Goal: Transaction & Acquisition: Download file/media

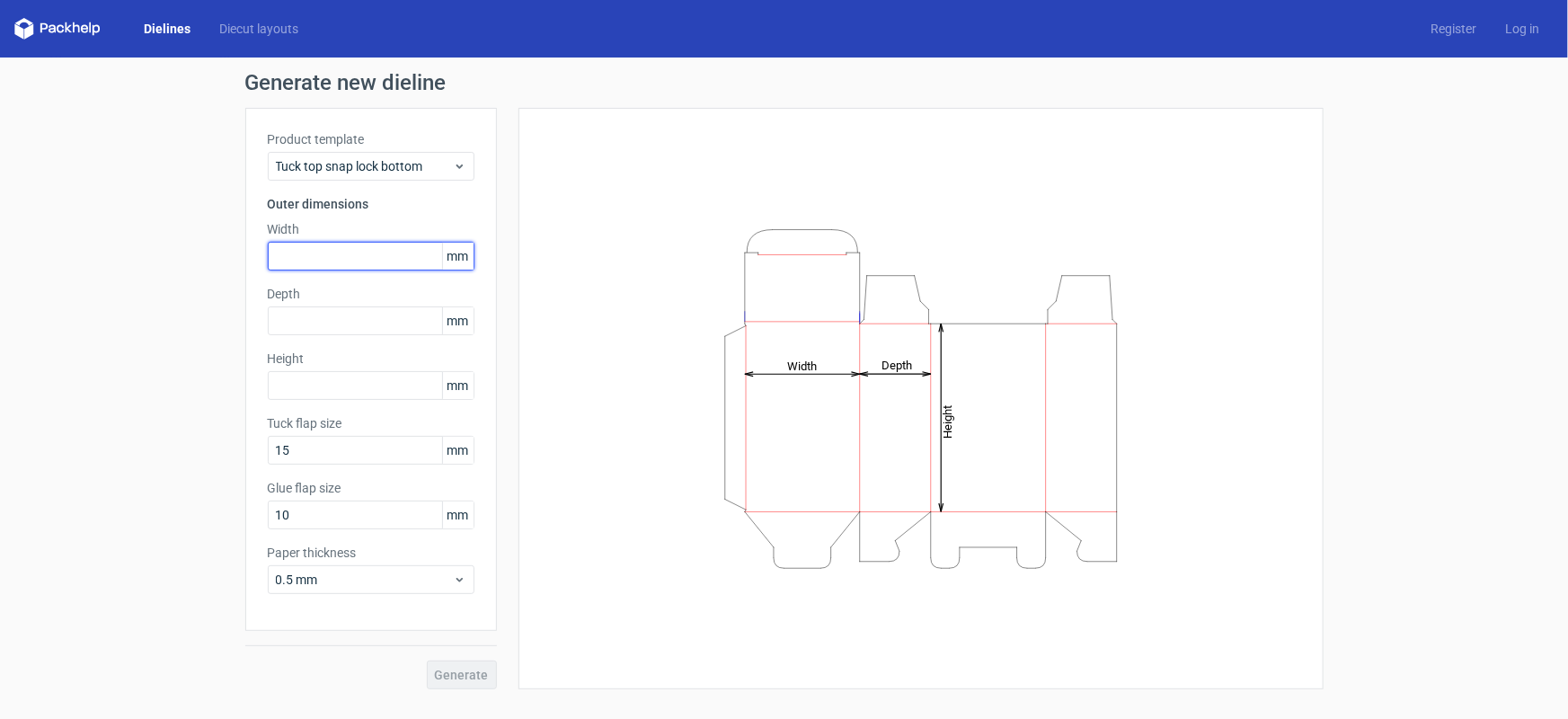
click at [343, 254] on input "text" at bounding box center [371, 257] width 207 height 29
type input "24"
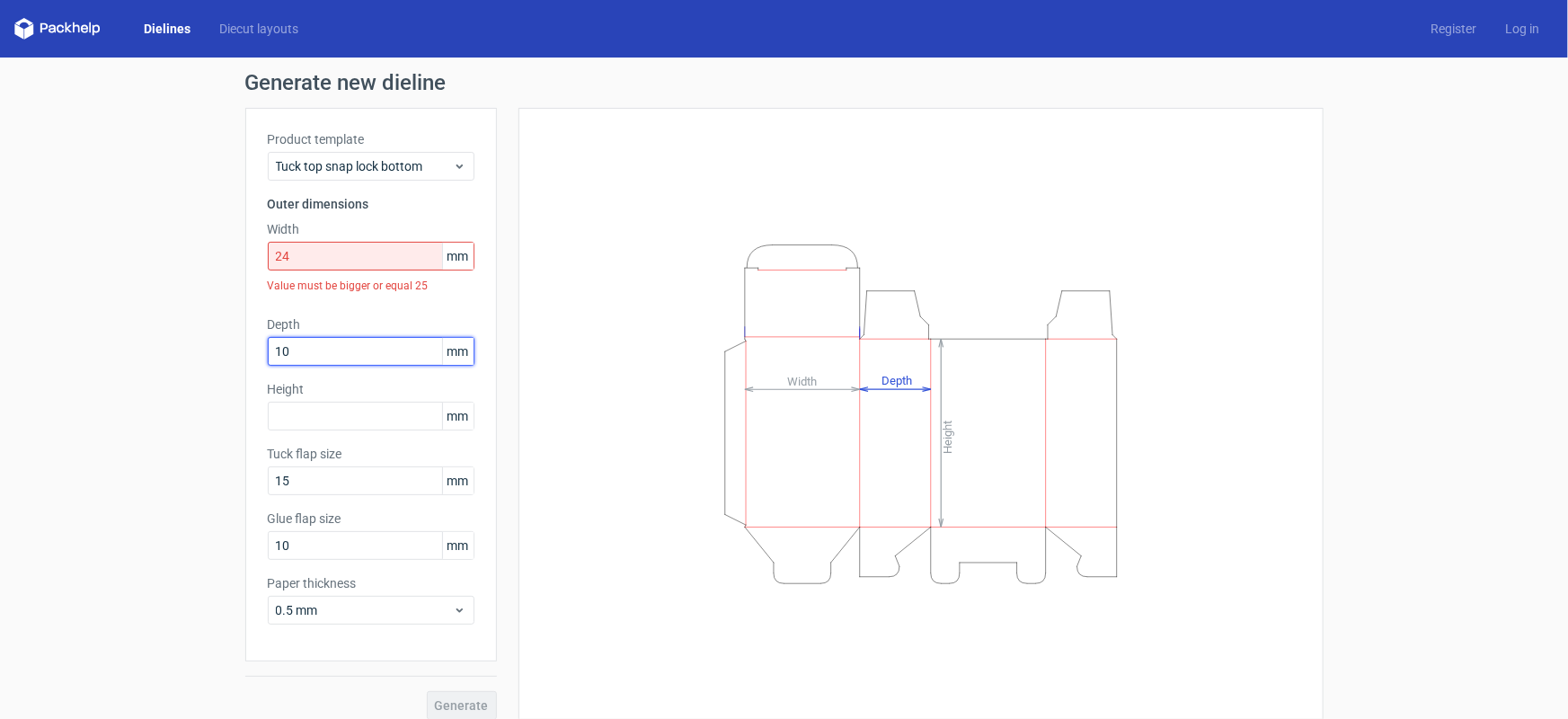
type input "10"
click at [342, 252] on input "24" at bounding box center [371, 257] width 207 height 29
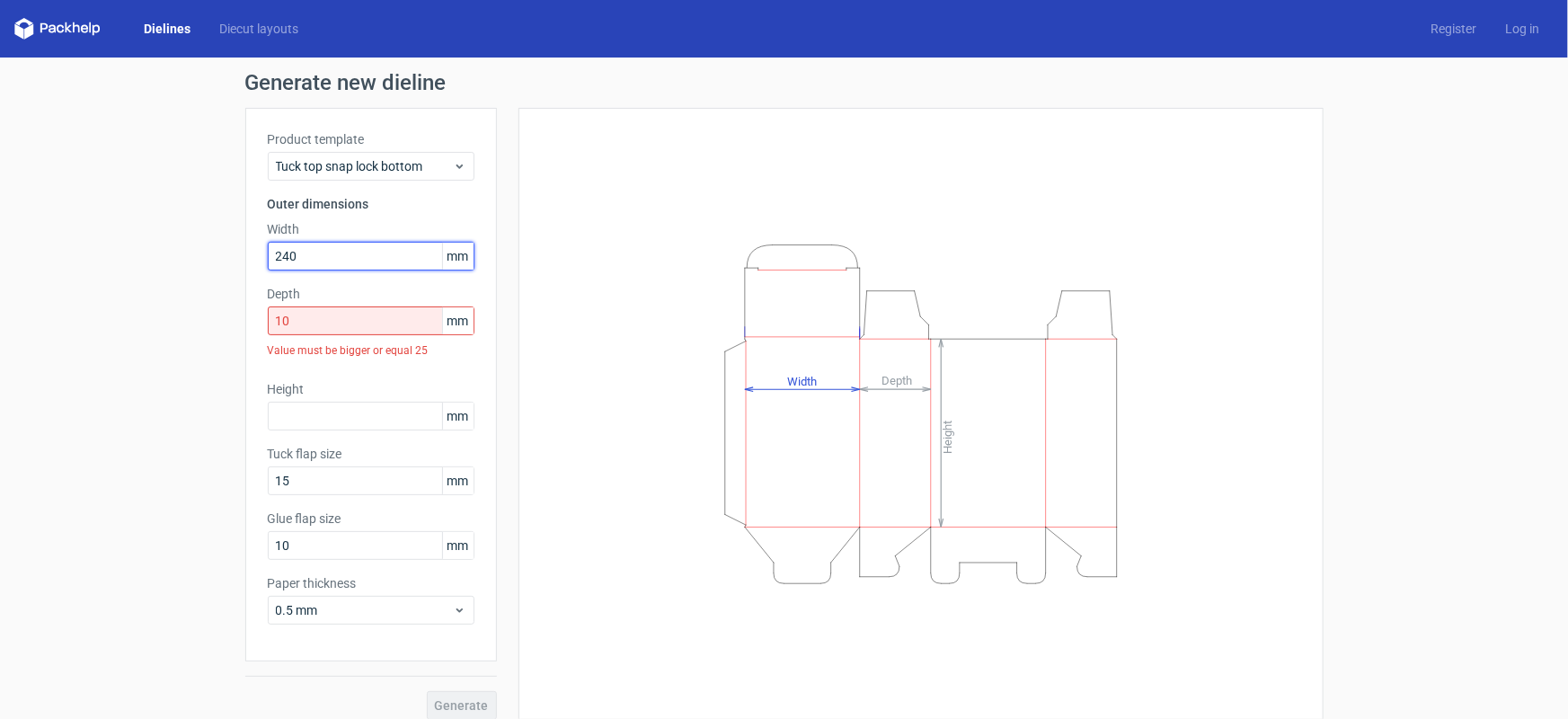
type input "240"
click at [352, 329] on input "10" at bounding box center [371, 321] width 207 height 29
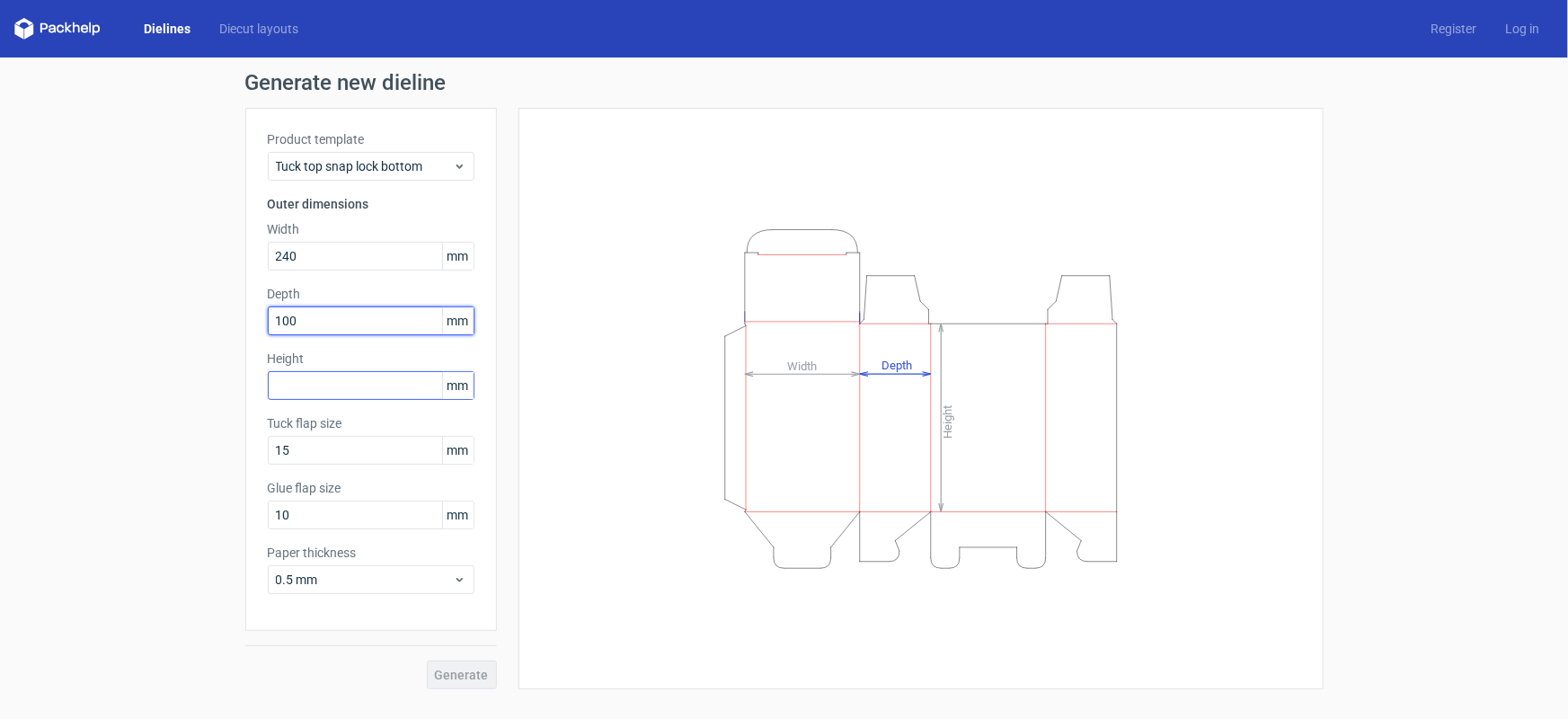
type input "100"
click at [360, 383] on input "text" at bounding box center [371, 386] width 207 height 29
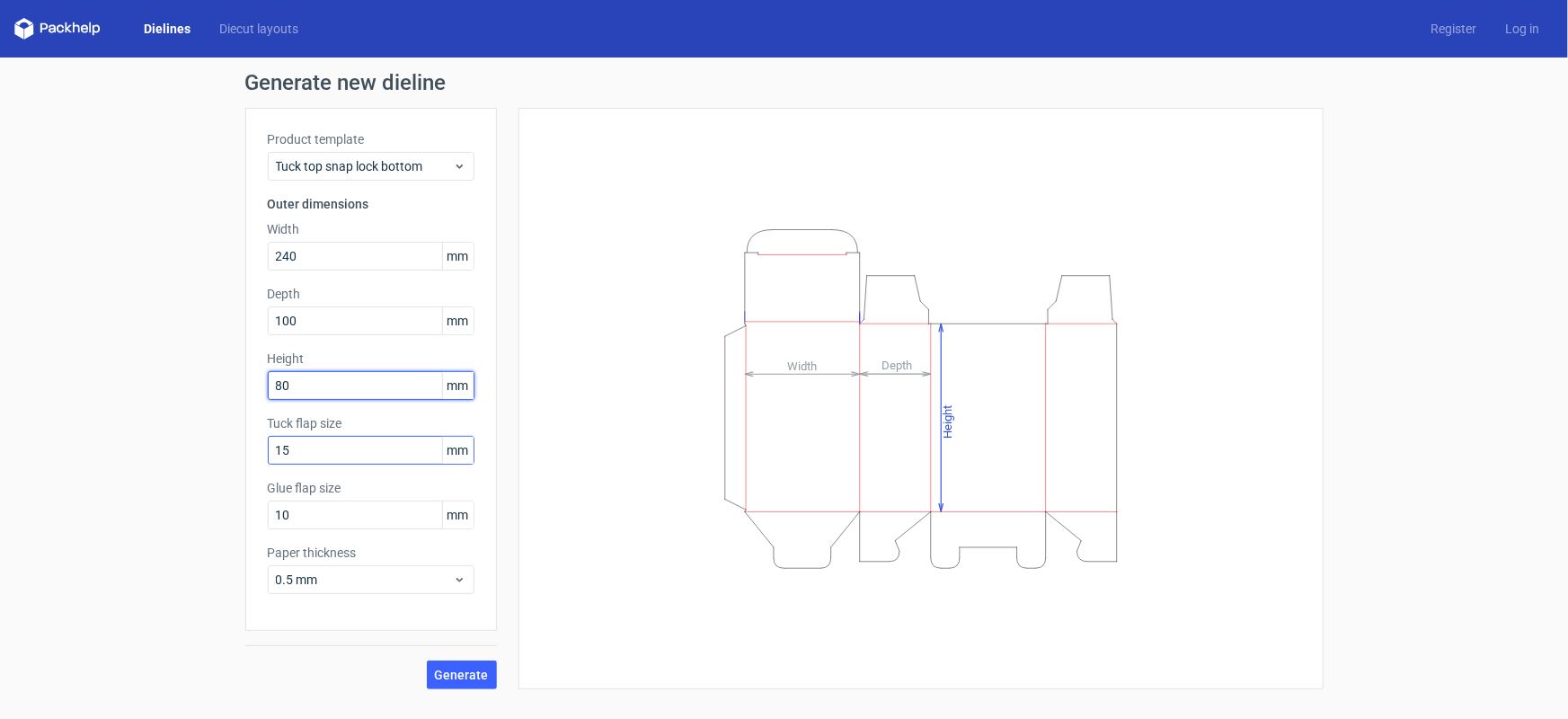
type input "80"
click at [422, 449] on input "15" at bounding box center [371, 451] width 207 height 29
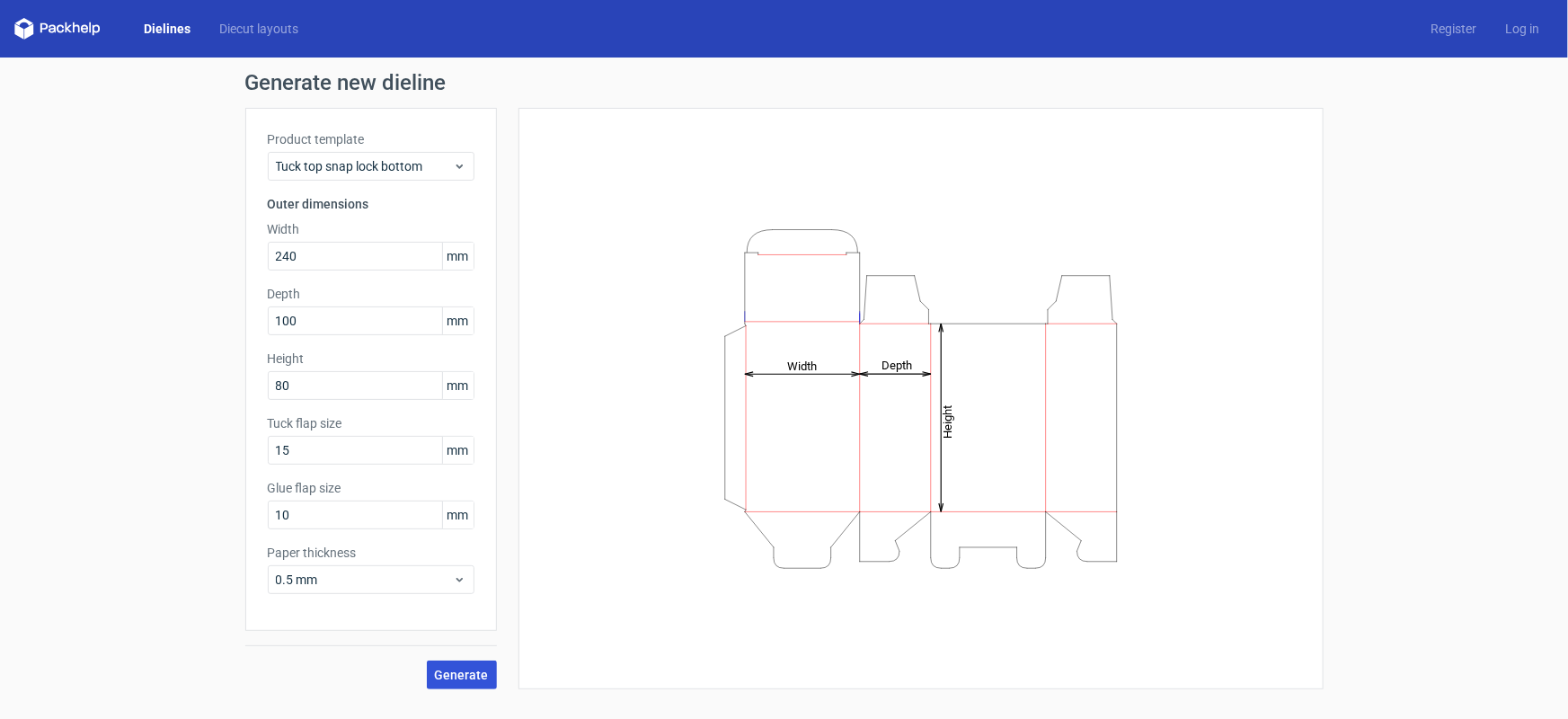
click at [450, 674] on span "Generate" at bounding box center [462, 674] width 54 height 13
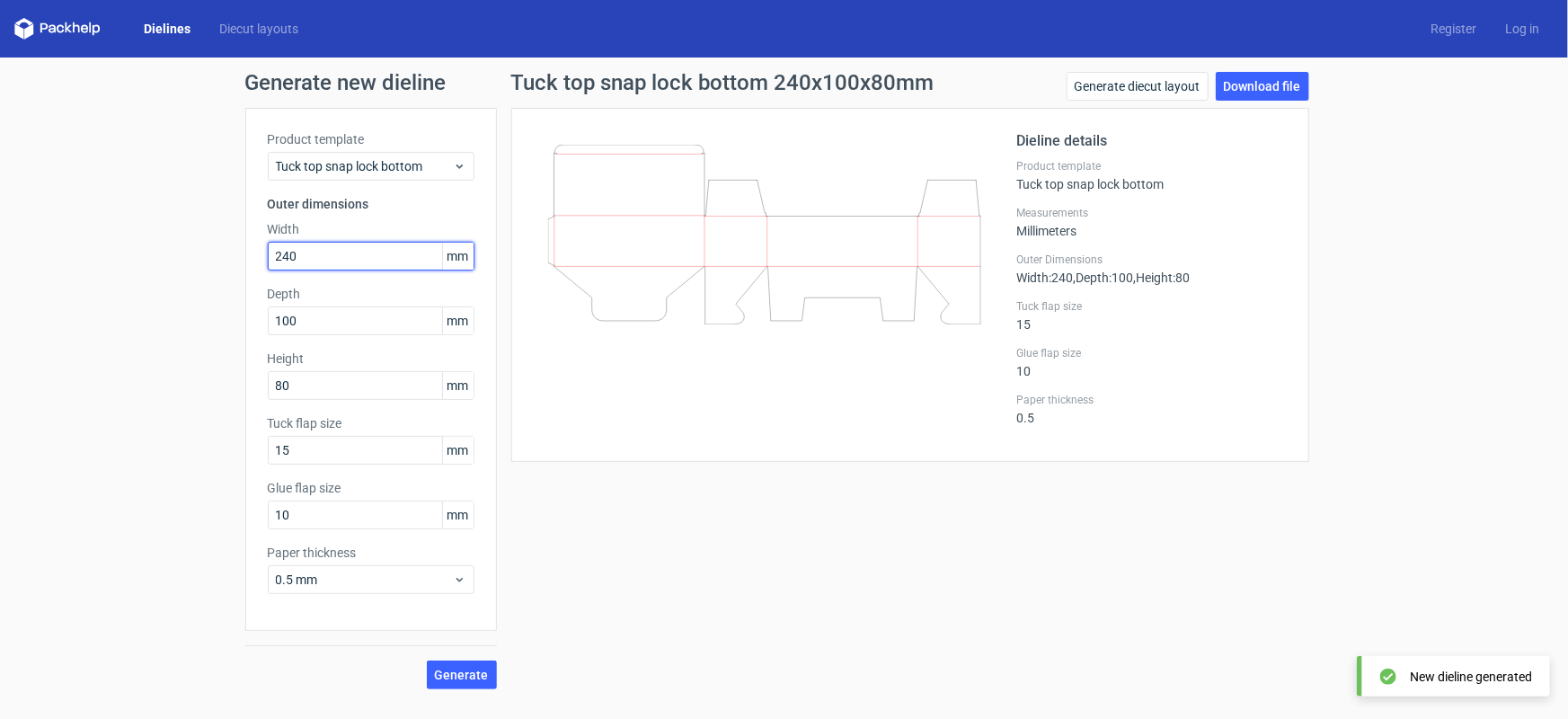
drag, startPoint x: 321, startPoint y: 258, endPoint x: 241, endPoint y: 263, distance: 80.2
click at [241, 263] on div "Generate new dieline Product template Tuck top snap lock bottom Outer dimension…" at bounding box center [784, 380] width 1568 height 646
type input "100"
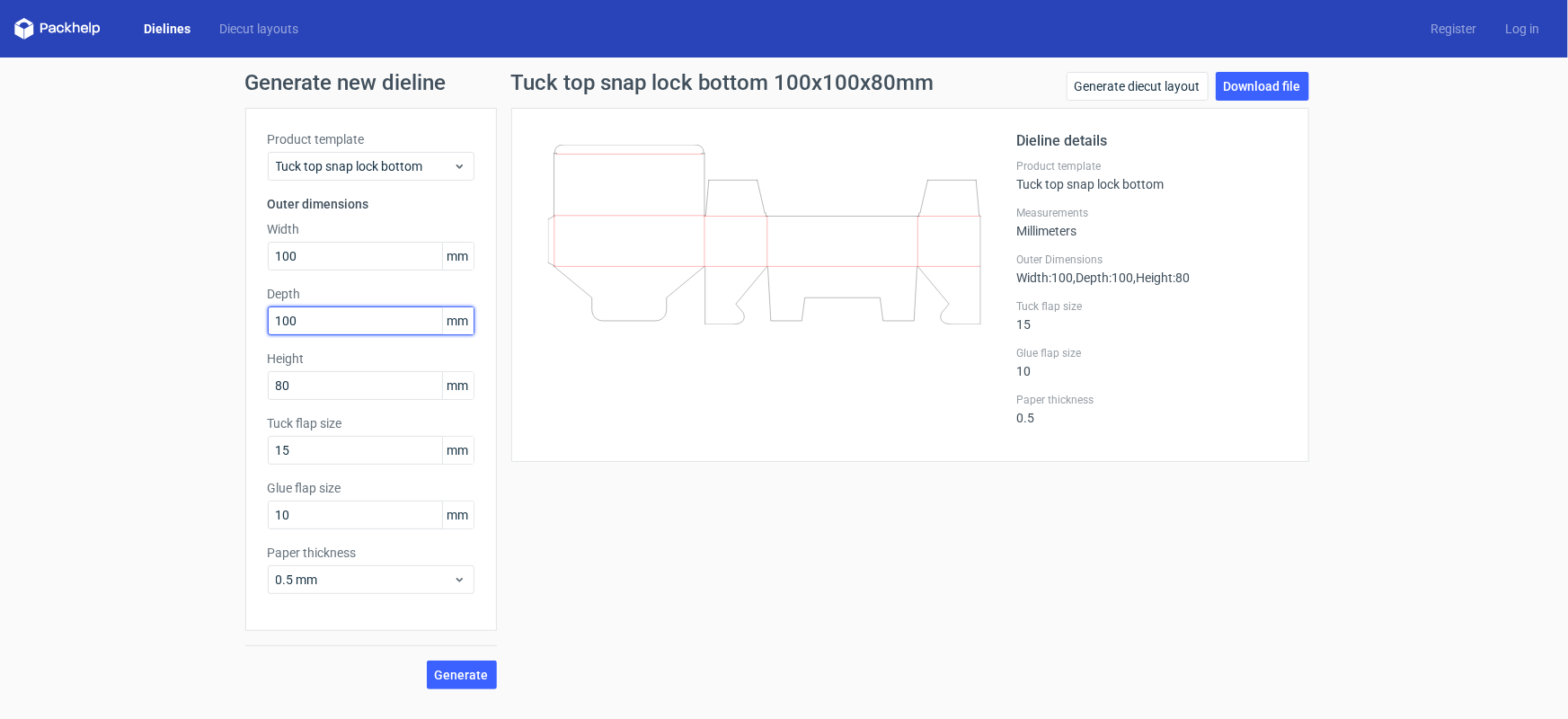
drag, startPoint x: 315, startPoint y: 321, endPoint x: 231, endPoint y: 323, distance: 84.0
click at [231, 323] on div "Generate new dieline Product template Tuck top snap lock bottom Outer dimension…" at bounding box center [784, 380] width 1568 height 646
type input "240"
click at [460, 682] on button "Generate" at bounding box center [461, 675] width 70 height 29
drag, startPoint x: 317, startPoint y: 391, endPoint x: 263, endPoint y: 388, distance: 54.1
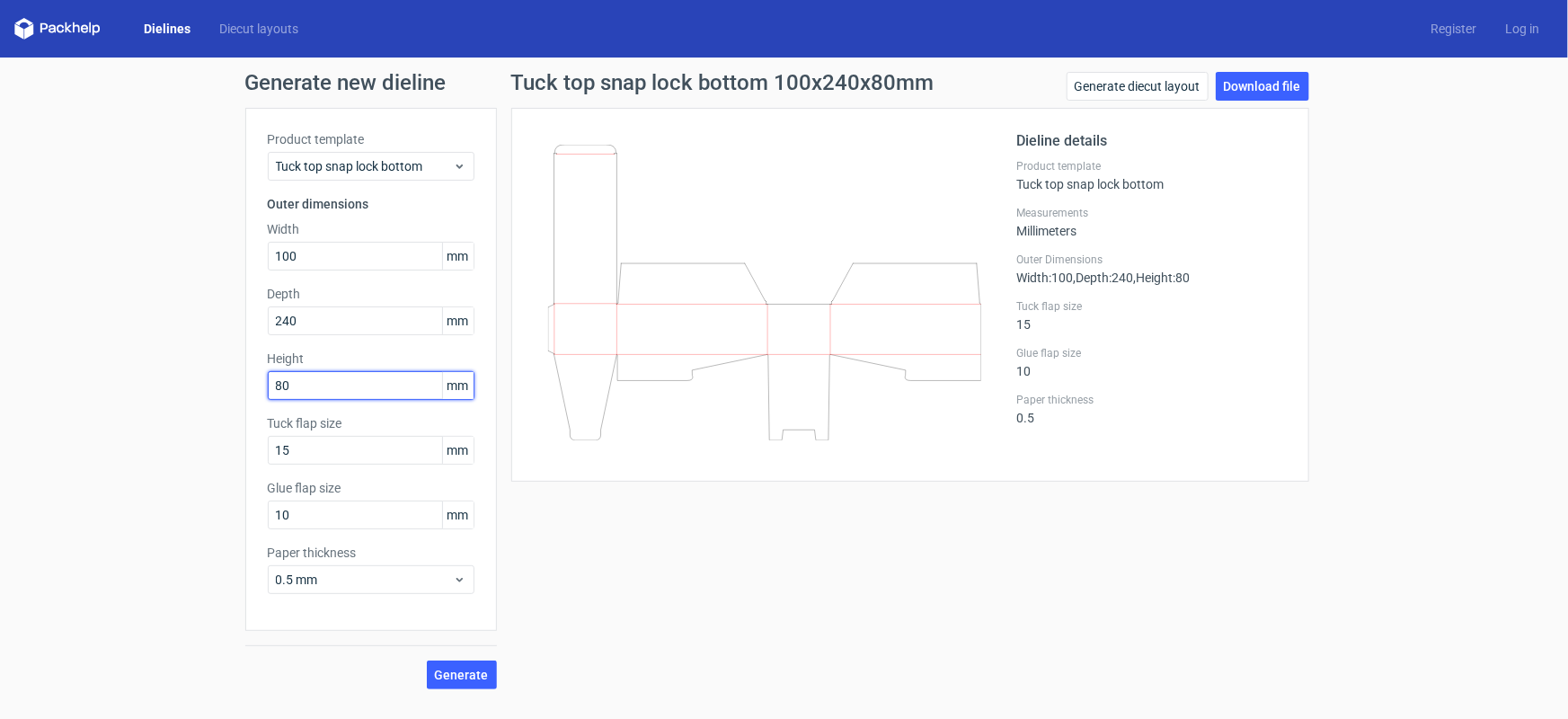
click at [263, 388] on div "Product template Tuck top snap lock bottom Outer dimensions Width 100 mm Depth …" at bounding box center [371, 369] width 252 height 523
type input "240"
drag, startPoint x: 357, startPoint y: 323, endPoint x: 203, endPoint y: 329, distance: 154.1
click at [203, 329] on div "Generate new dieline Product template Tuck top snap lock bottom Outer dimension…" at bounding box center [784, 380] width 1568 height 646
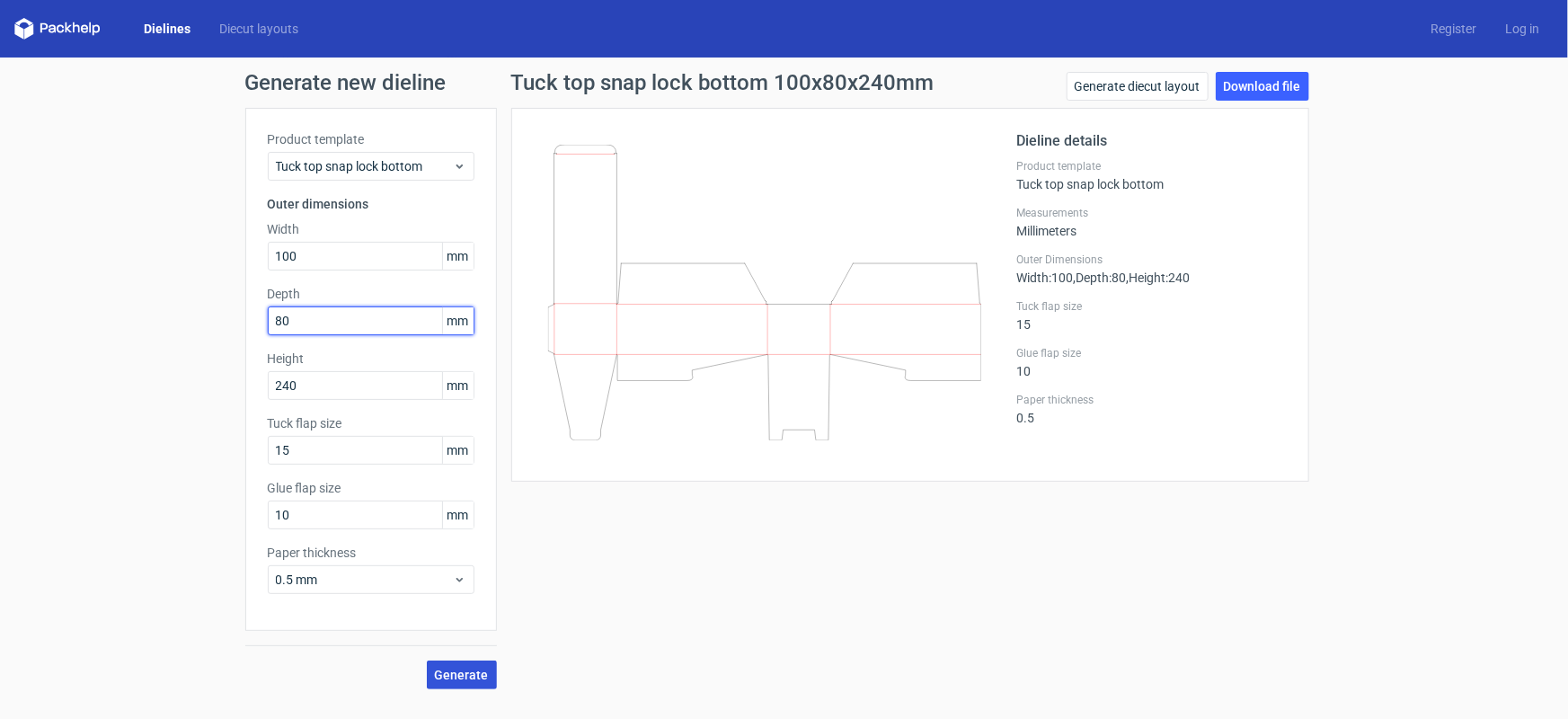
type input "80"
click at [477, 681] on button "Generate" at bounding box center [461, 675] width 70 height 29
click at [1232, 85] on link "Download file" at bounding box center [1263, 86] width 93 height 29
